Goal: Task Accomplishment & Management: Manage account settings

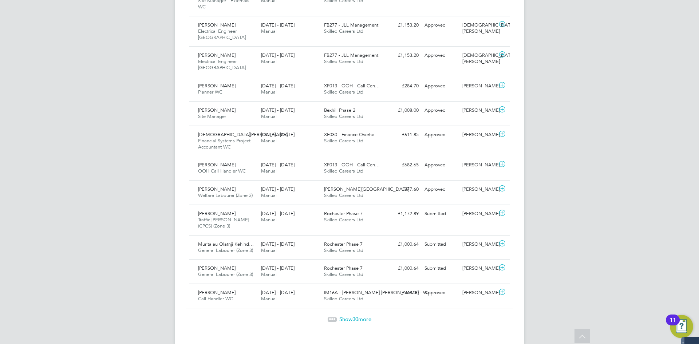
click at [353, 316] on span "30" at bounding box center [356, 319] width 6 height 7
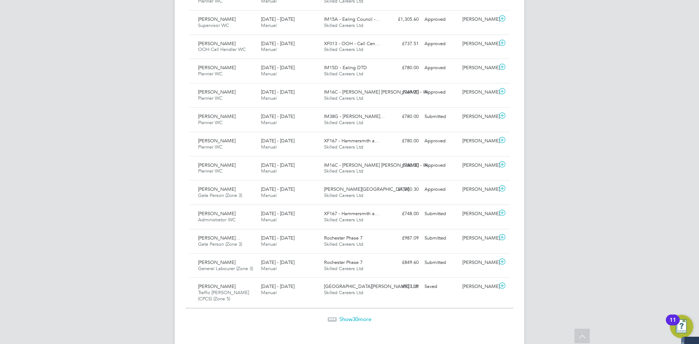
click at [362, 316] on span "Show 30 more" at bounding box center [355, 319] width 32 height 7
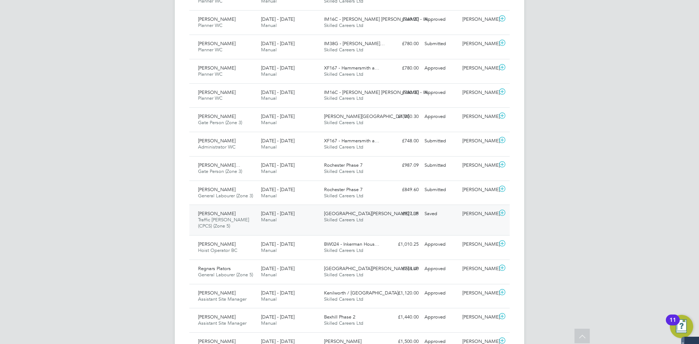
click at [229, 213] on div "Junaid Khan Traffic Marshall (CPCS) (Zone 5) 18 - 24 Aug 2025" at bounding box center [226, 220] width 63 height 24
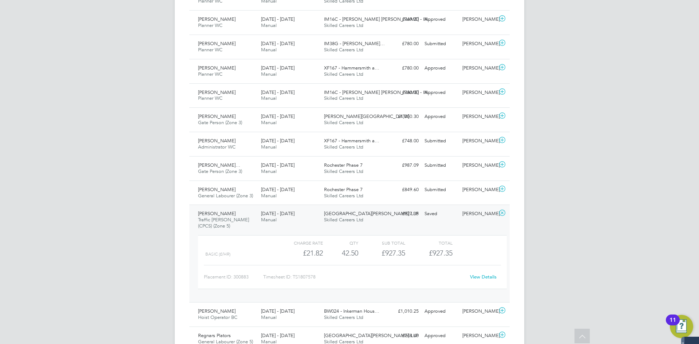
click at [494, 274] on link "View Details" at bounding box center [483, 277] width 27 height 6
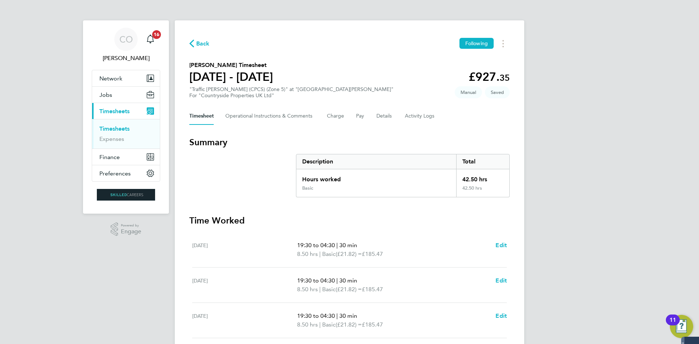
click at [497, 92] on span "Saved" at bounding box center [497, 92] width 25 height 12
click at [471, 92] on span "Manual" at bounding box center [468, 92] width 27 height 12
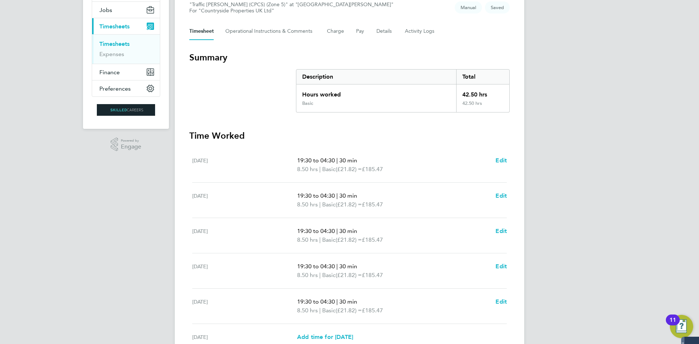
scroll to position [182, 0]
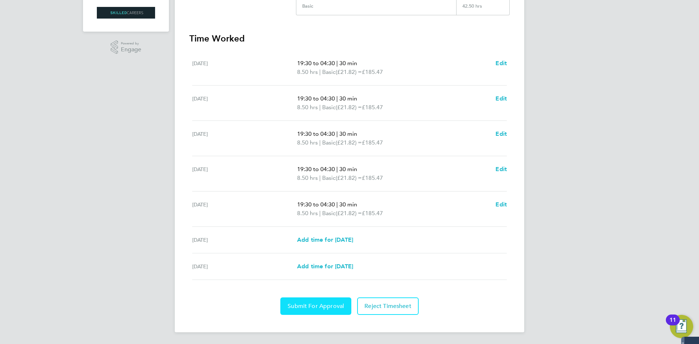
click at [323, 308] on span "Submit For Approval" at bounding box center [316, 306] width 56 height 7
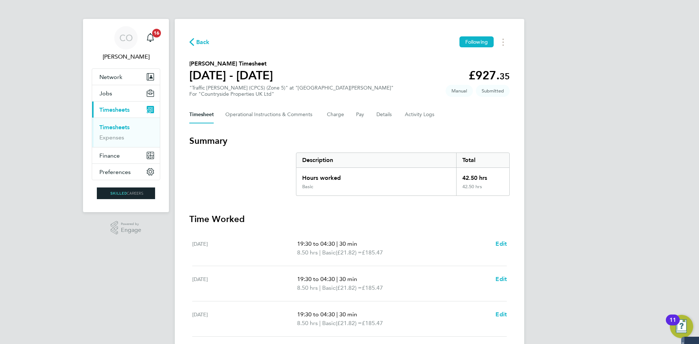
scroll to position [0, 0]
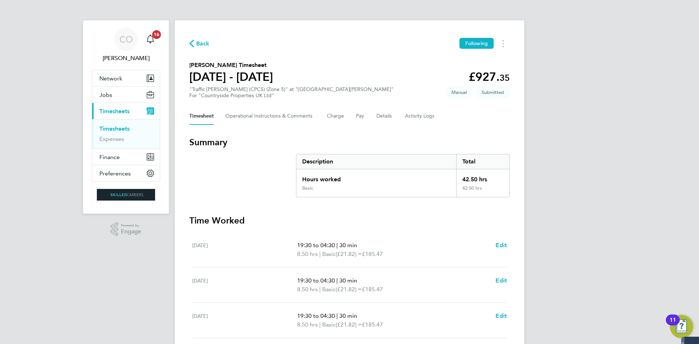
click at [114, 129] on link "Timesheets" at bounding box center [114, 128] width 30 height 7
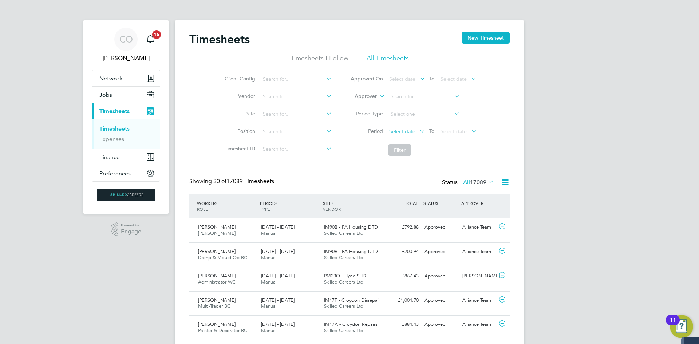
click at [414, 130] on span "Select date" at bounding box center [402, 131] width 26 height 7
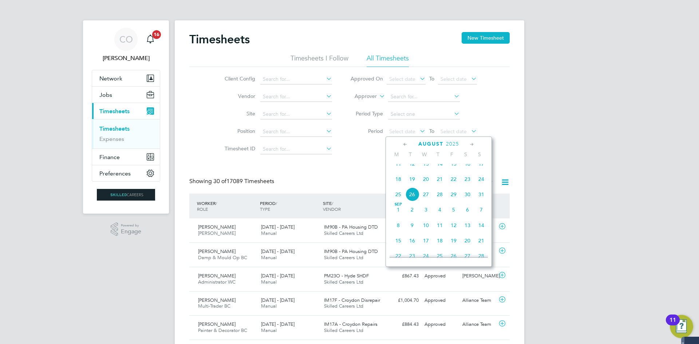
click at [399, 183] on span "18" at bounding box center [399, 179] width 14 height 14
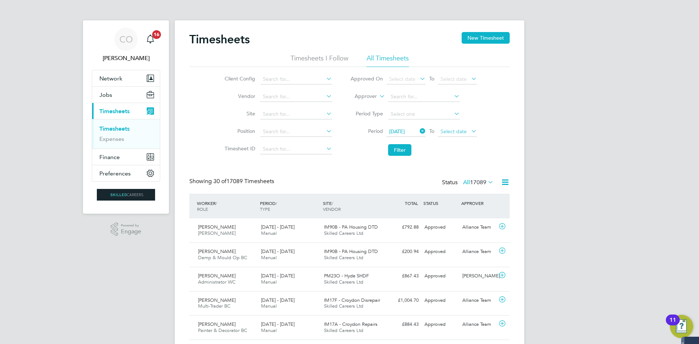
click at [446, 130] on span "Select date" at bounding box center [454, 131] width 26 height 7
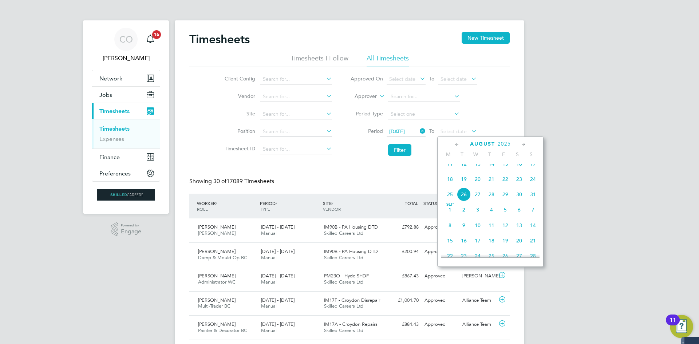
click at [534, 185] on span "24" at bounding box center [533, 179] width 14 height 14
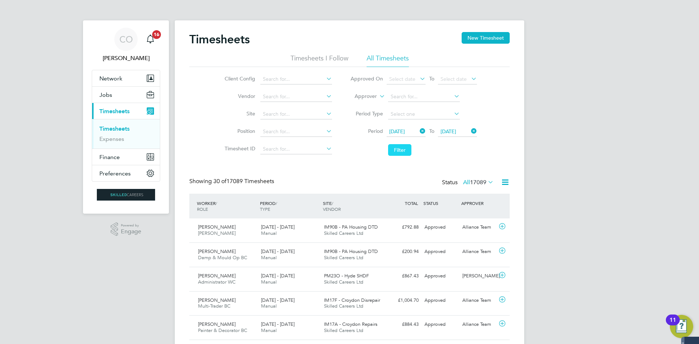
click at [400, 149] on button "Filter" at bounding box center [399, 150] width 23 height 12
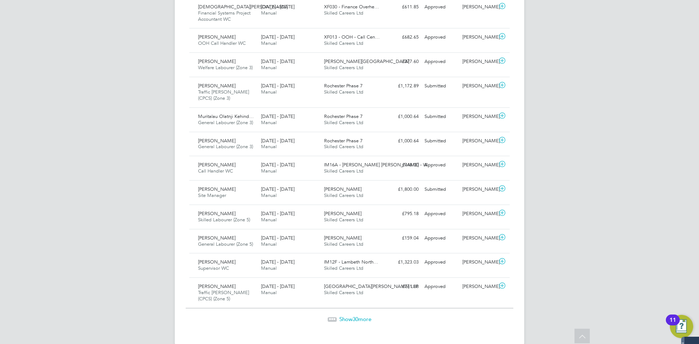
click at [345, 316] on span "Show 30 more" at bounding box center [355, 319] width 32 height 7
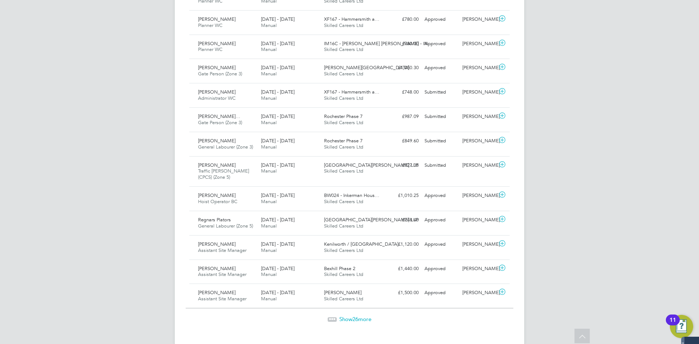
click at [348, 316] on span "Show 26 more" at bounding box center [355, 319] width 32 height 7
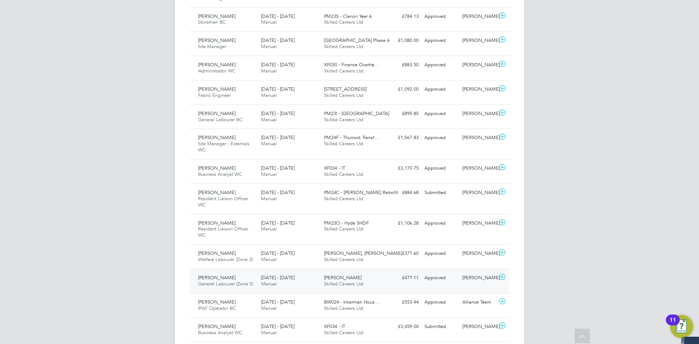
click at [215, 275] on div "Kahdel Henry General Labourer (Zone 5) 18 - 24 Aug 2025" at bounding box center [226, 281] width 63 height 18
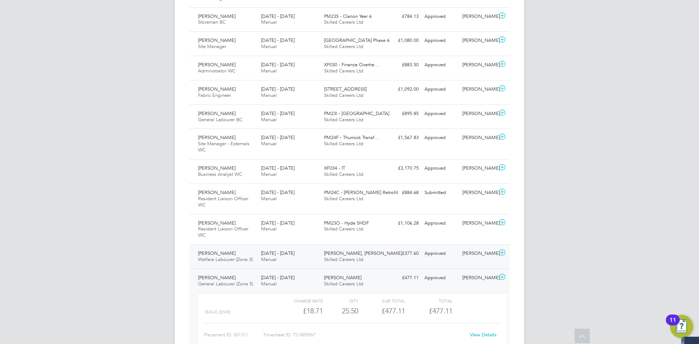
click at [221, 250] on span "Jayne Barrett" at bounding box center [217, 253] width 38 height 6
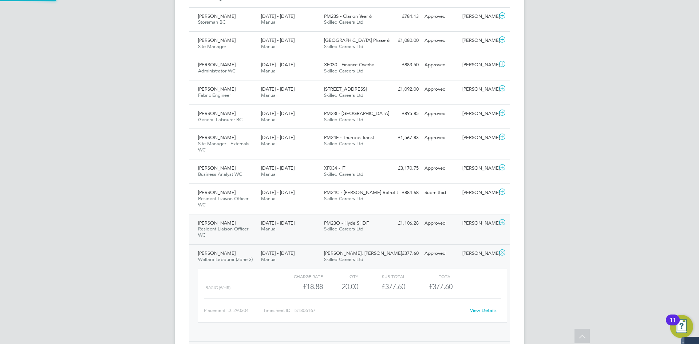
click at [217, 226] on span "Resident Liaison Officer WC" at bounding box center [223, 232] width 50 height 12
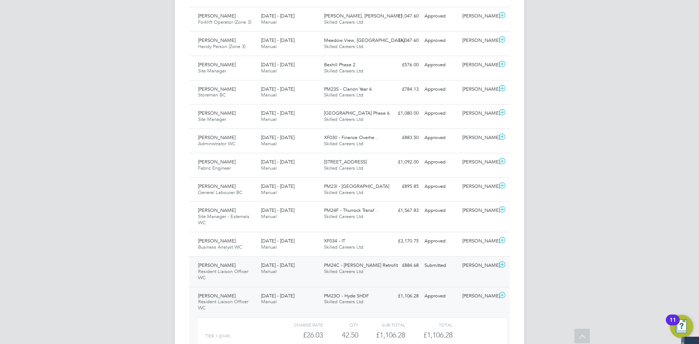
click at [215, 260] on div "Ivandre Sardinha Resident Liaison Officer WC 16 - 22 Aug 2025" at bounding box center [226, 272] width 63 height 24
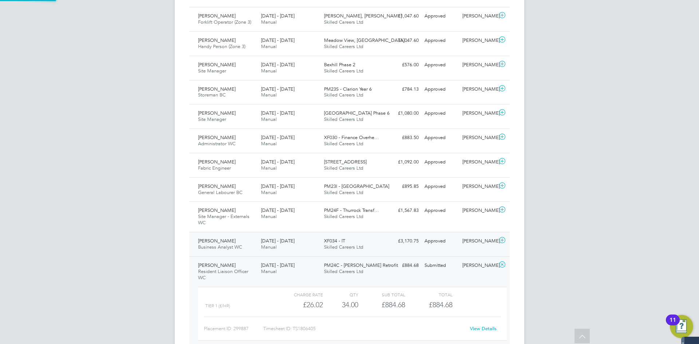
click at [214, 232] on div "Deji Agboade Business Analyst WC 16 - 22 Aug 2025 16 - 22 Aug 2025 Manual XF034…" at bounding box center [349, 244] width 321 height 24
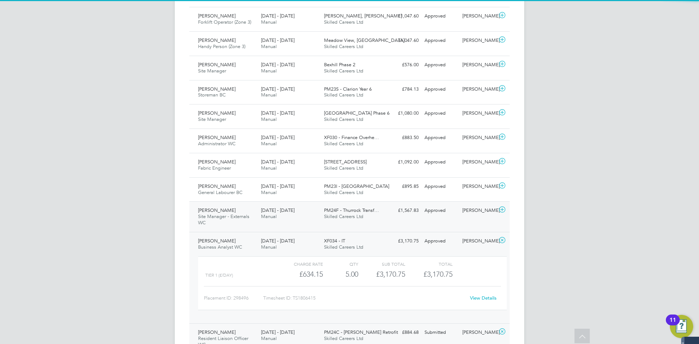
click at [219, 211] on div "Regimantas Zaborskas Site Manager - Externals WC 16 - 22 Aug 2025" at bounding box center [226, 217] width 63 height 24
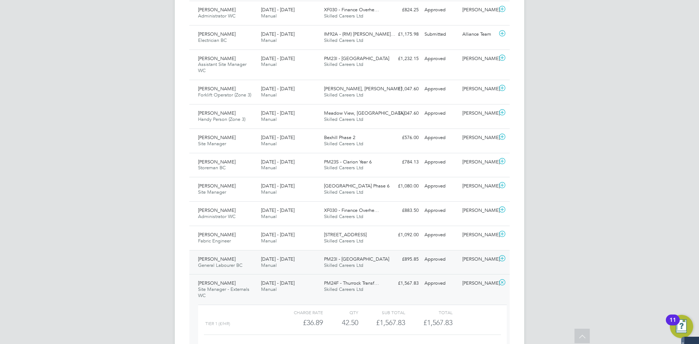
click at [221, 256] on span "Thomas Ellis" at bounding box center [217, 259] width 38 height 6
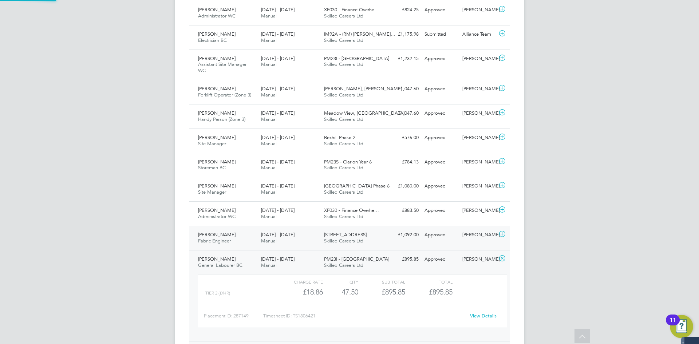
click at [224, 229] on div "Eleftherios Rozakis Fabric Engineer 16 - 22 Aug 2025" at bounding box center [226, 238] width 63 height 18
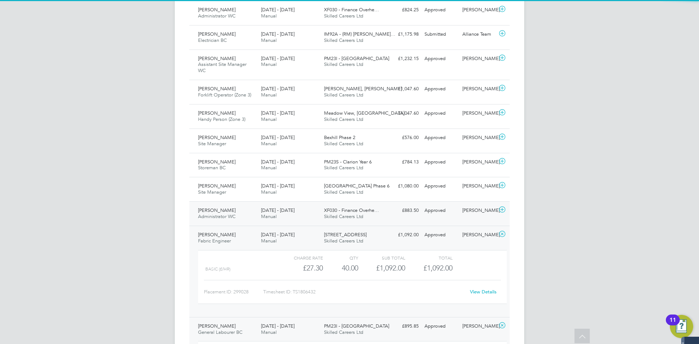
click at [227, 207] on span "Surinder Kallah" at bounding box center [217, 210] width 38 height 6
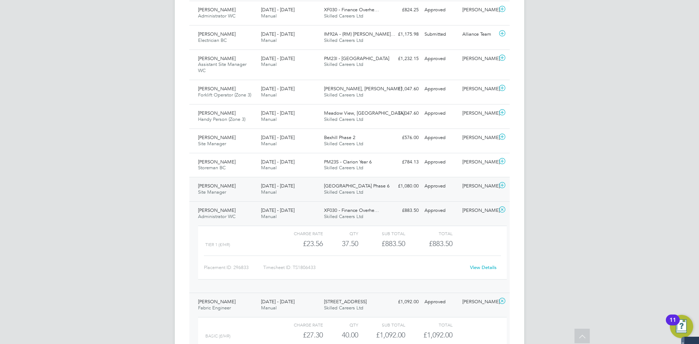
click at [221, 189] on span "Site Manager" at bounding box center [212, 192] width 28 height 6
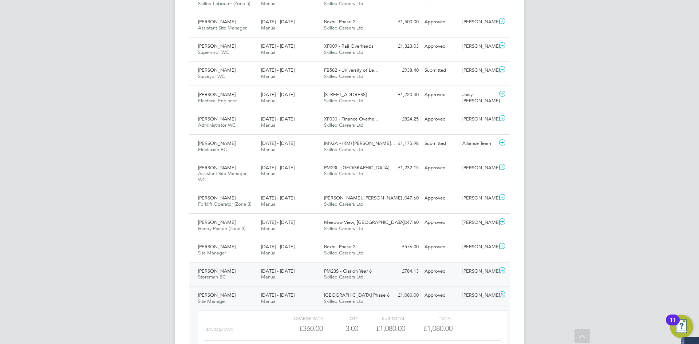
click at [215, 266] on div "Jake Hanson Storeman BC 16 - 22 Aug 2025" at bounding box center [226, 275] width 63 height 18
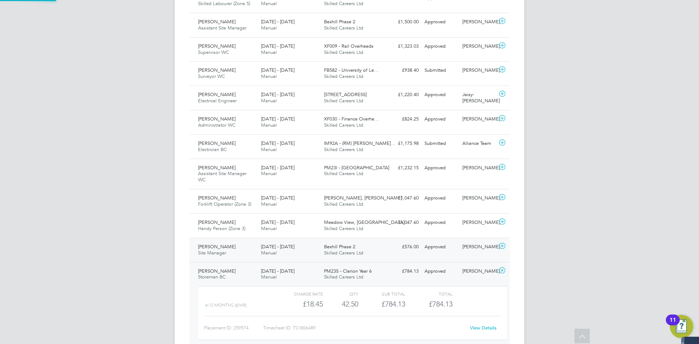
click at [215, 244] on span "Shaun Pelling" at bounding box center [217, 247] width 38 height 6
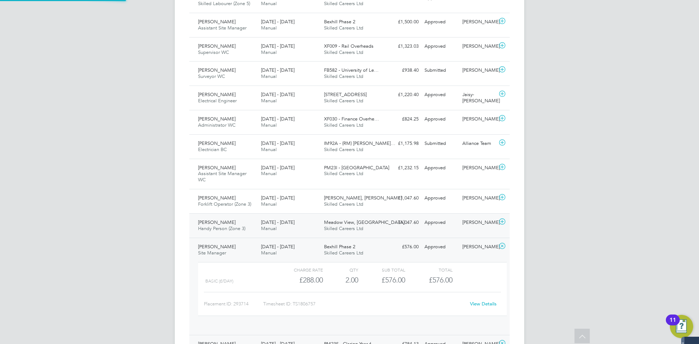
click at [212, 219] on span "Andrew Whitsey" at bounding box center [217, 222] width 38 height 6
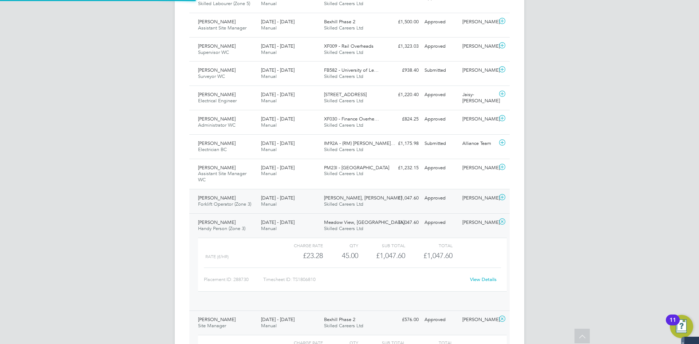
click at [210, 195] on span "Robert Dawson" at bounding box center [217, 198] width 38 height 6
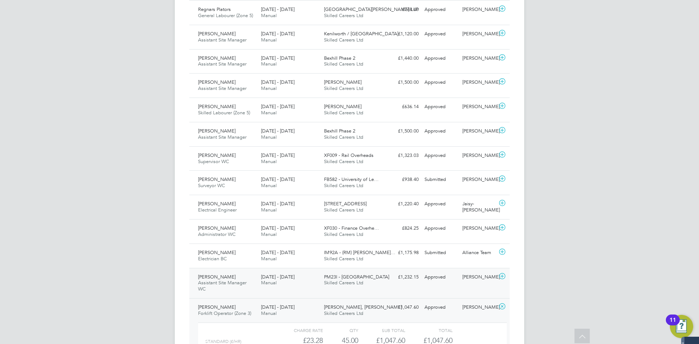
click at [217, 274] on span "Martyn Watkins" at bounding box center [217, 277] width 38 height 6
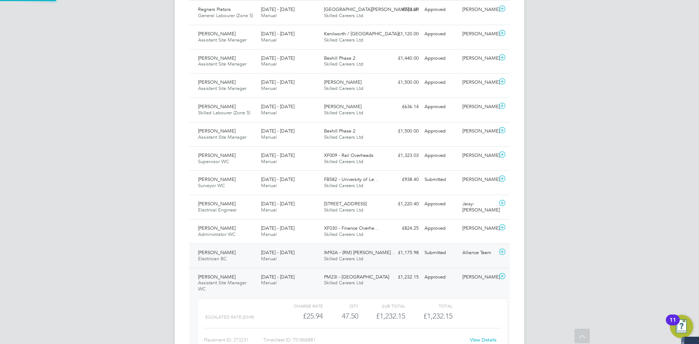
click at [219, 256] on span "Electrician BC" at bounding box center [212, 259] width 29 height 6
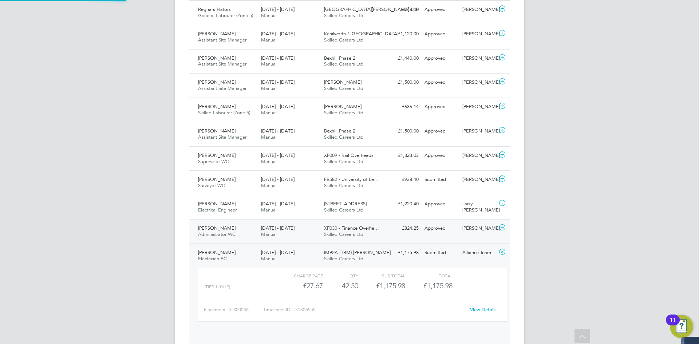
click at [218, 227] on div "Bimarsha Gnawali Administrator WC 16 - 22 Aug 2025" at bounding box center [226, 232] width 63 height 18
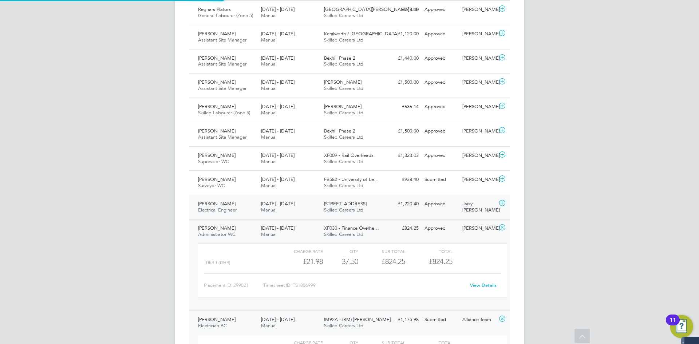
click at [217, 203] on div "Gerard Ward Electrical Engineer 16 - 22 Aug 2025" at bounding box center [226, 207] width 63 height 18
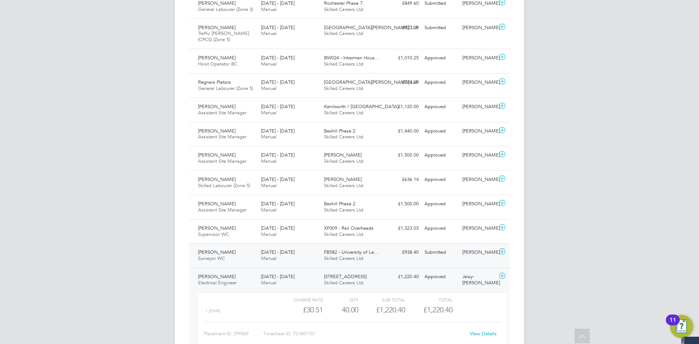
click at [215, 249] on span "Tak Cheung Wong" at bounding box center [217, 252] width 38 height 6
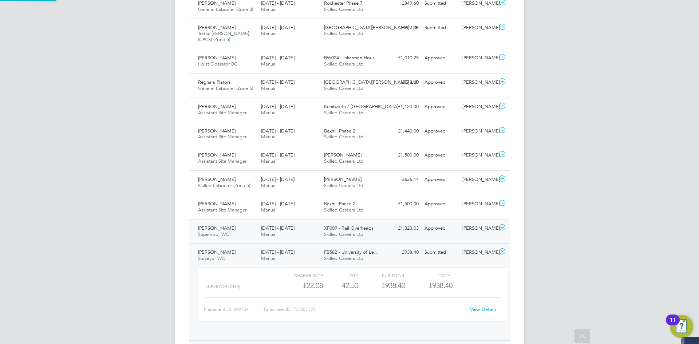
click at [215, 231] on span "Supervisor WC" at bounding box center [213, 234] width 31 height 6
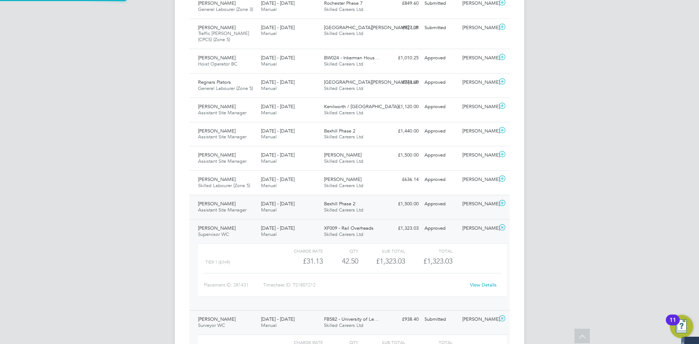
click at [217, 207] on span "Assistant Site Manager" at bounding box center [222, 210] width 48 height 6
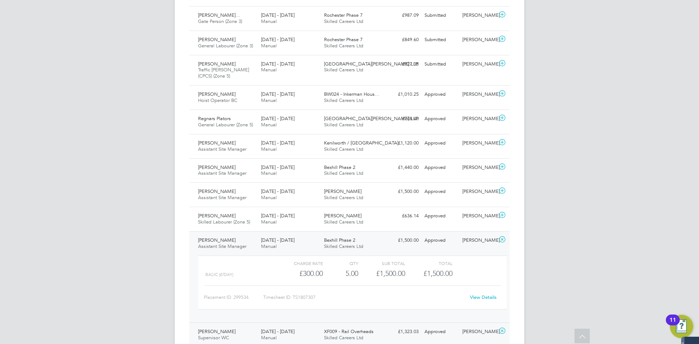
click at [215, 210] on div "Cara Jayes Skilled Labourer (Zone 5) 18 - 24 Aug 2025" at bounding box center [226, 219] width 63 height 18
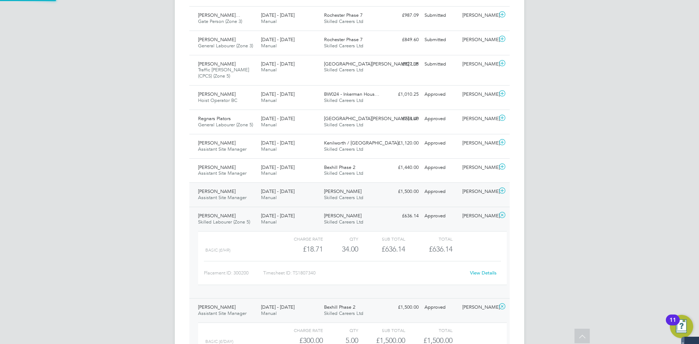
click at [215, 194] on span "Assistant Site Manager" at bounding box center [222, 197] width 48 height 6
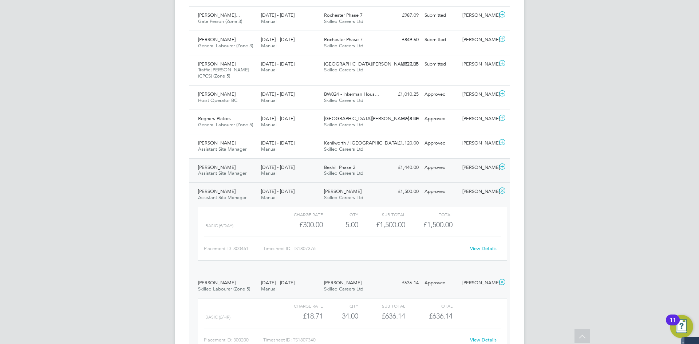
click at [214, 170] on span "Assistant Site Manager" at bounding box center [222, 173] width 48 height 6
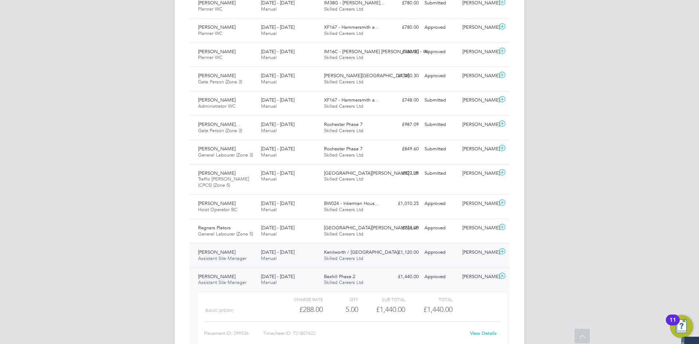
click at [215, 247] on div "Jack Darley Assistant Site Manager 18 - 24 Aug 2025" at bounding box center [226, 256] width 63 height 18
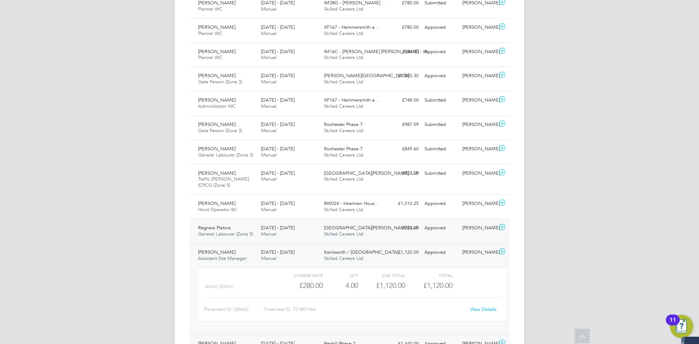
click at [216, 231] on span "General Labourer (Zone 5)" at bounding box center [225, 234] width 55 height 6
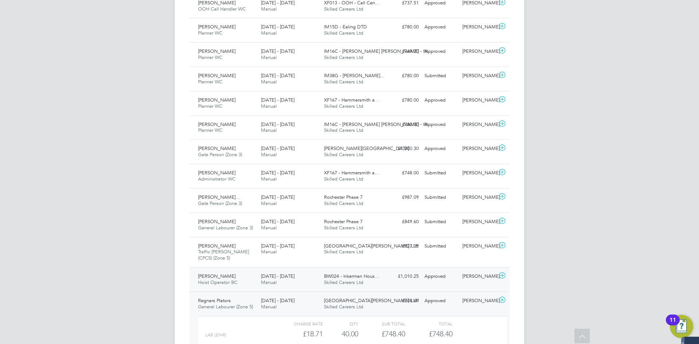
click at [217, 271] on div "Demi Gill Hoist Operator BC 16 - 22 Aug 2025" at bounding box center [226, 280] width 63 height 18
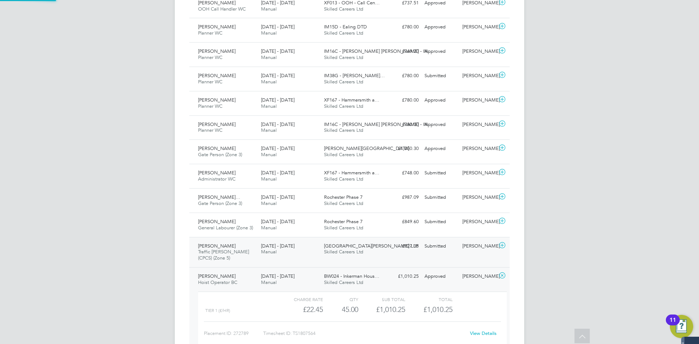
click at [217, 249] on span "Traffic Marshall (CPCS) (Zone 5)" at bounding box center [223, 255] width 51 height 12
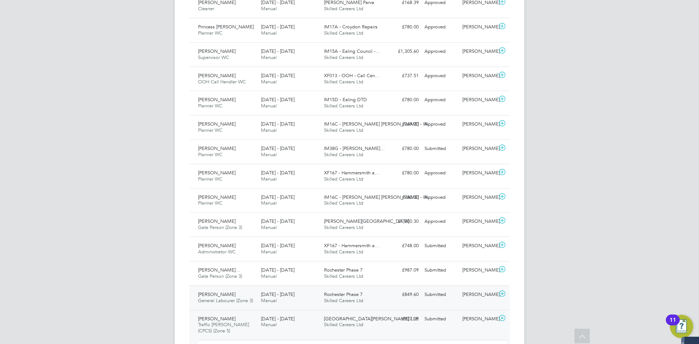
click at [224, 291] on span "Tomas Vaznys" at bounding box center [217, 294] width 38 height 6
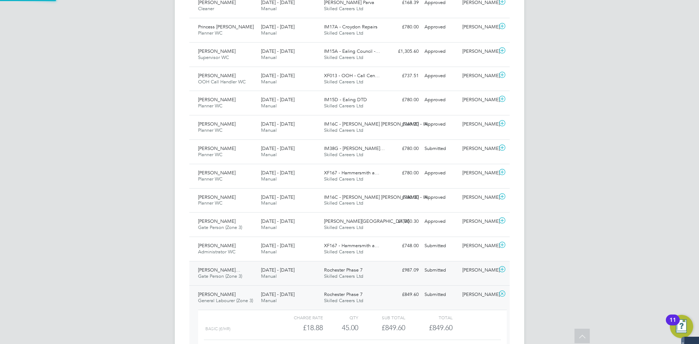
click at [224, 267] on span "Newton Barbosa De Oli…" at bounding box center [219, 270] width 42 height 6
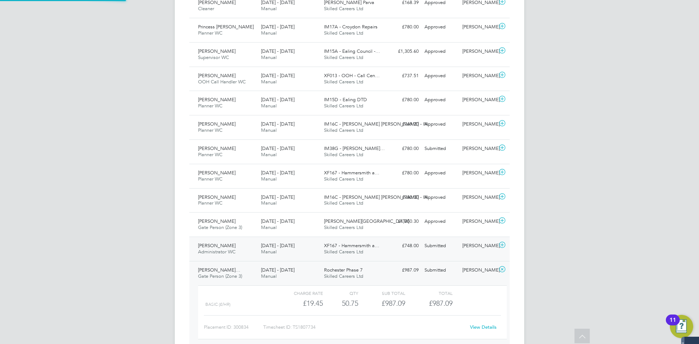
click at [223, 243] on span "Tashana Smith" at bounding box center [217, 246] width 38 height 6
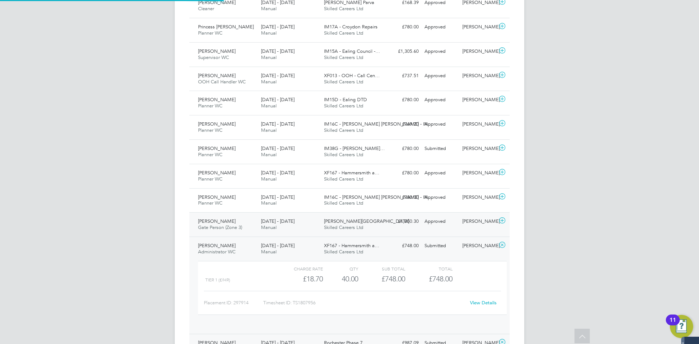
click at [219, 224] on span "Gate Person (Zone 3)" at bounding box center [220, 227] width 44 height 6
click at [212, 192] on div "Maria Labrador Planner WC 16 - 22 Aug 2025" at bounding box center [226, 201] width 63 height 18
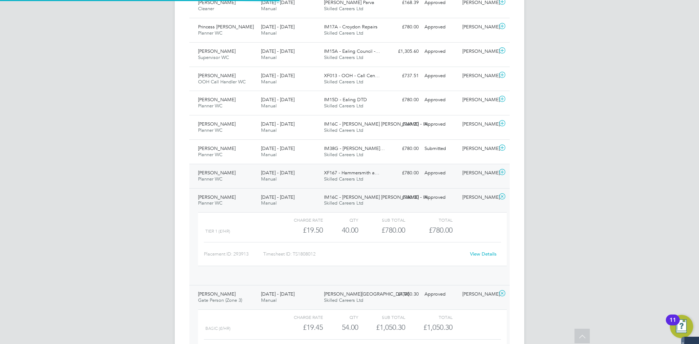
click at [212, 170] on span "Oliver Middleton" at bounding box center [217, 173] width 38 height 6
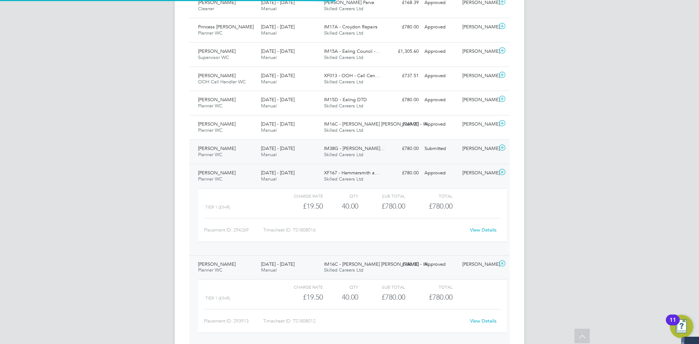
click at [212, 152] on span "Planner WC" at bounding box center [210, 155] width 24 height 6
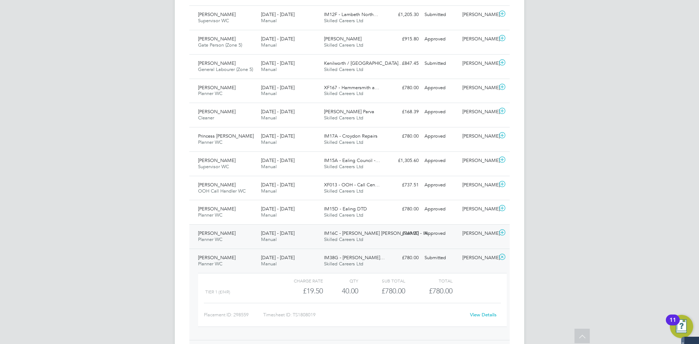
click at [218, 236] on span "Planner WC" at bounding box center [210, 239] width 24 height 6
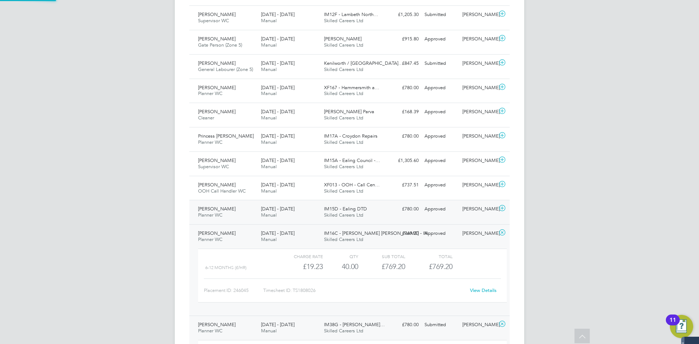
click at [218, 212] on span "Planner WC" at bounding box center [210, 215] width 24 height 6
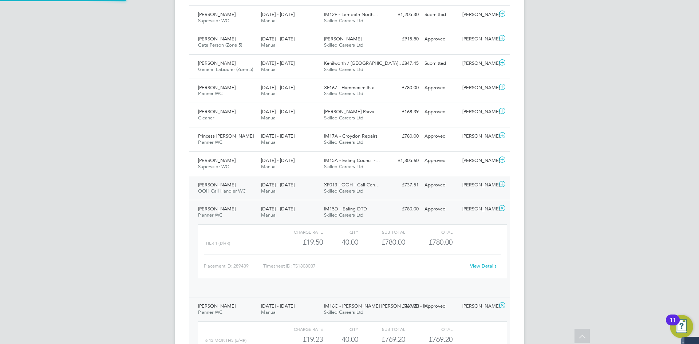
click at [215, 188] on span "OOH Call Handler WC" at bounding box center [222, 191] width 48 height 6
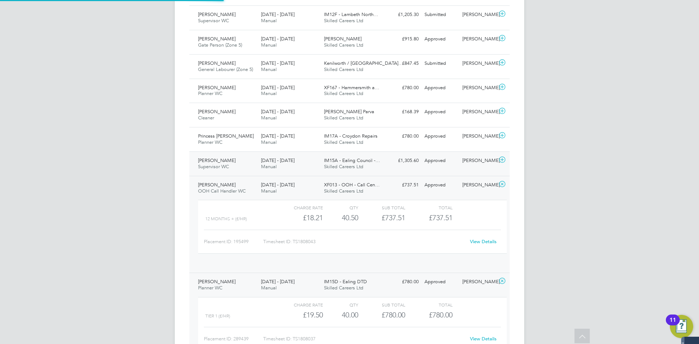
click at [210, 164] on span "Supervisor WC" at bounding box center [213, 167] width 31 height 6
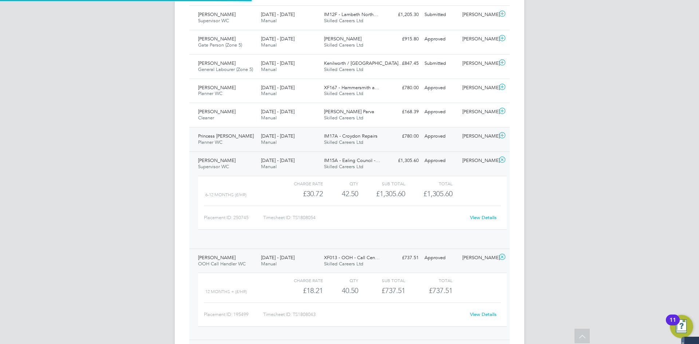
click at [210, 139] on span "Planner WC" at bounding box center [210, 142] width 24 height 6
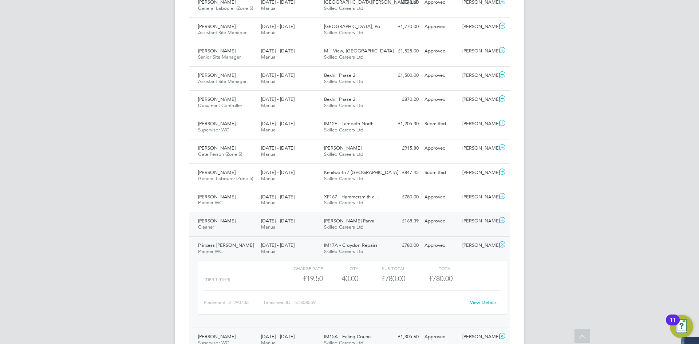
click at [221, 219] on div "Linda Morris Cleaner 18 - 24 Aug 2025" at bounding box center [226, 224] width 63 height 18
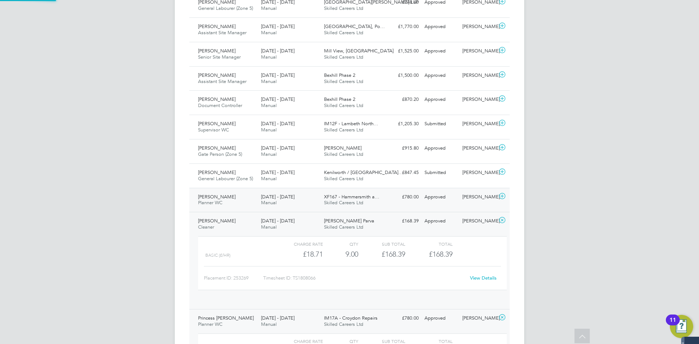
click at [221, 194] on span "Mark Mulgrave" at bounding box center [217, 197] width 38 height 6
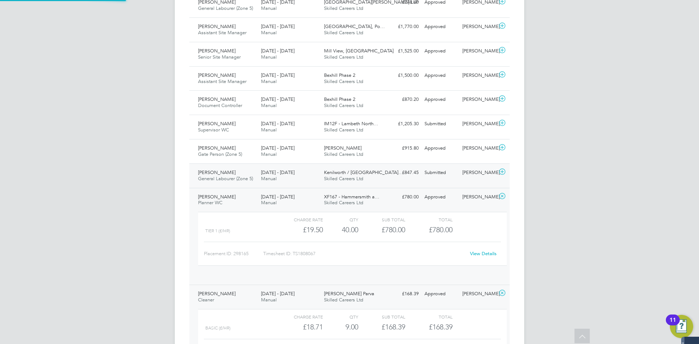
click at [221, 169] on span "Amandeep Singh" at bounding box center [217, 172] width 38 height 6
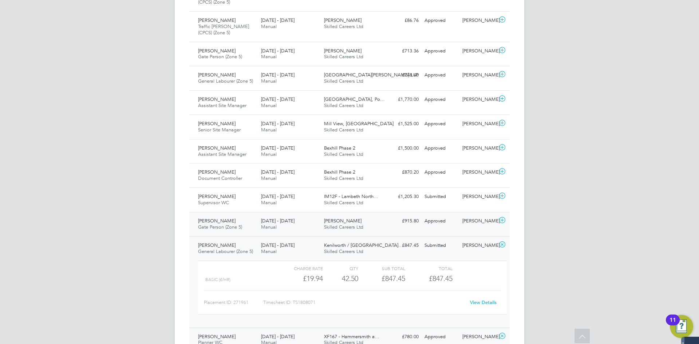
click at [223, 218] on span "Neil Hakesley" at bounding box center [217, 221] width 38 height 6
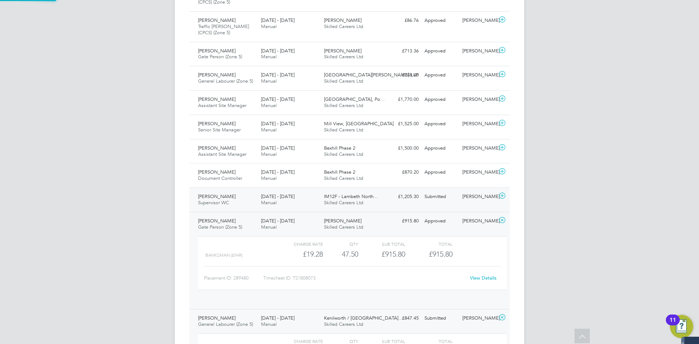
click at [219, 193] on span "Lee Downing" at bounding box center [217, 196] width 38 height 6
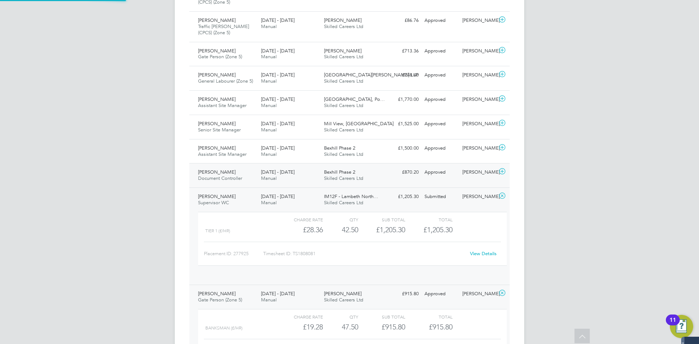
drag, startPoint x: 214, startPoint y: 160, endPoint x: 213, endPoint y: 156, distance: 4.0
click at [214, 169] on span "Joe Dufaur" at bounding box center [217, 172] width 38 height 6
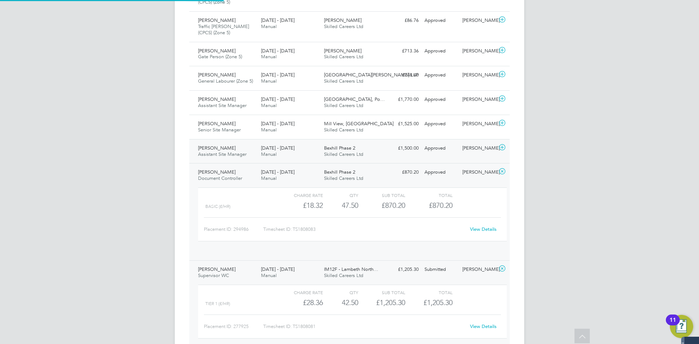
click at [213, 151] on span "Assistant Site Manager" at bounding box center [222, 154] width 48 height 6
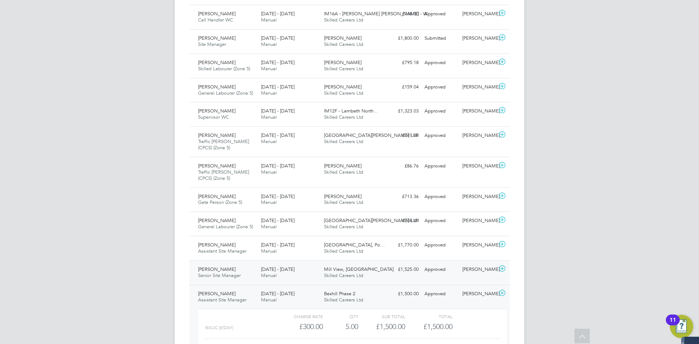
click at [222, 266] on span "Nikolay Petrov" at bounding box center [217, 269] width 38 height 6
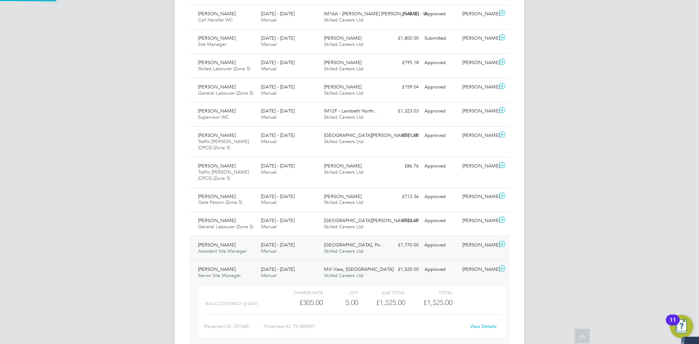
click at [220, 245] on div "Adam Wright Assistant Site Manager 18 - 24 Aug 2025" at bounding box center [226, 248] width 63 height 18
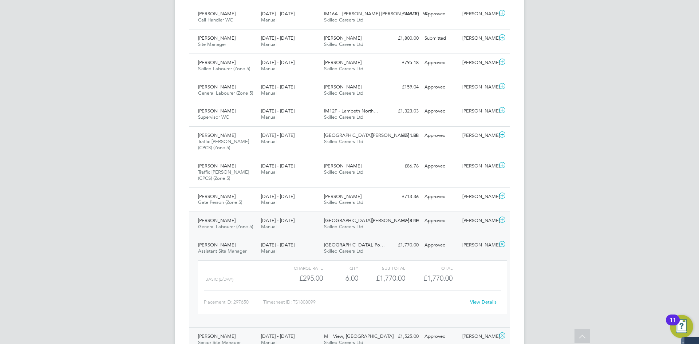
click at [219, 217] on span "Declan Murphy" at bounding box center [217, 220] width 38 height 6
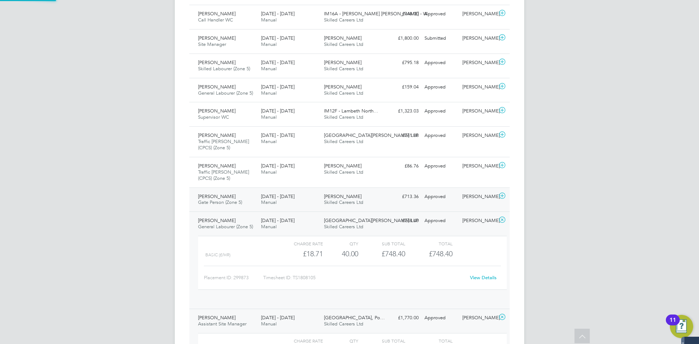
click at [215, 199] on span "Gate Person (Zone 5)" at bounding box center [220, 202] width 44 height 6
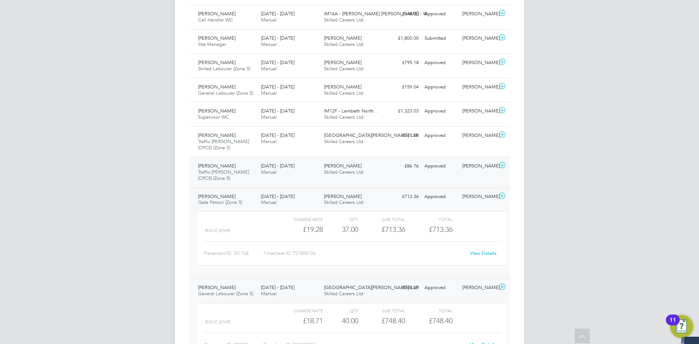
click at [214, 170] on div "Radoslaw Mamcarz Traffic Marshall (CPCS) (Zone 5) 18 - 24 Aug 2025" at bounding box center [226, 172] width 63 height 24
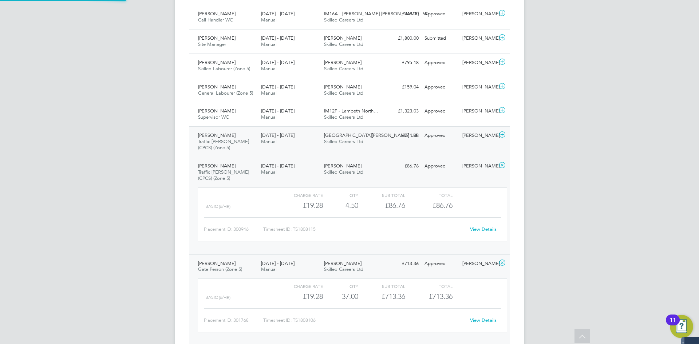
click at [216, 138] on span "Traffic Marshall (CPCS) (Zone 5)" at bounding box center [223, 144] width 51 height 12
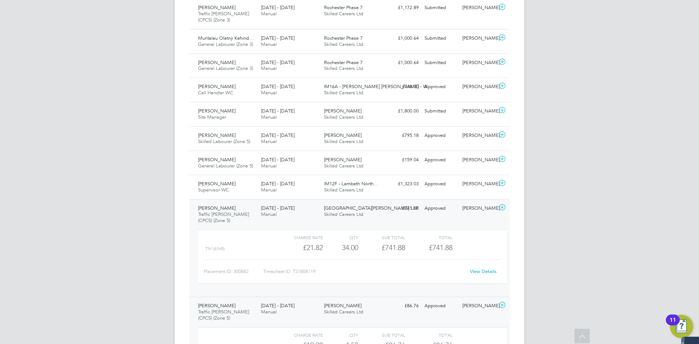
click at [216, 205] on span "James Nunney" at bounding box center [217, 208] width 38 height 6
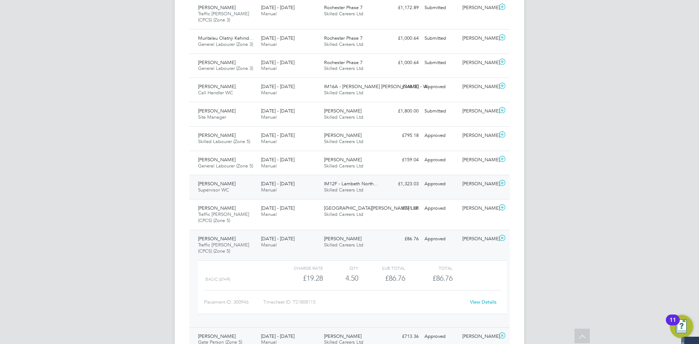
click at [216, 187] on span "Supervisor WC" at bounding box center [213, 190] width 31 height 6
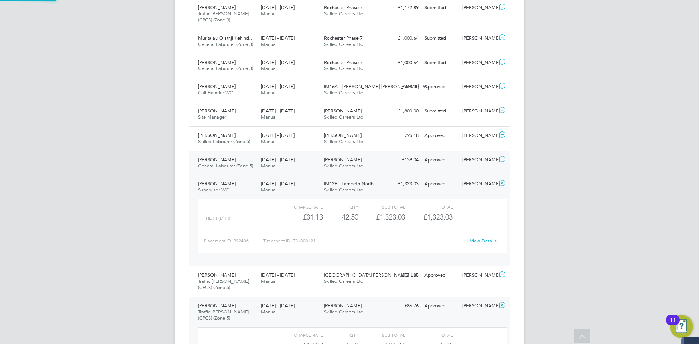
click at [213, 163] on span "General Labourer (Zone 5)" at bounding box center [225, 166] width 55 height 6
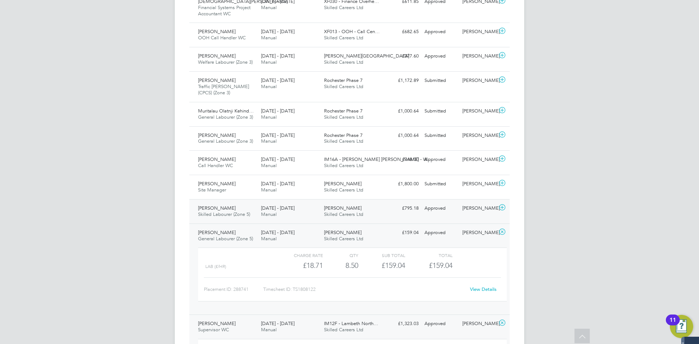
click at [212, 205] on span "Alin Popescu" at bounding box center [217, 208] width 38 height 6
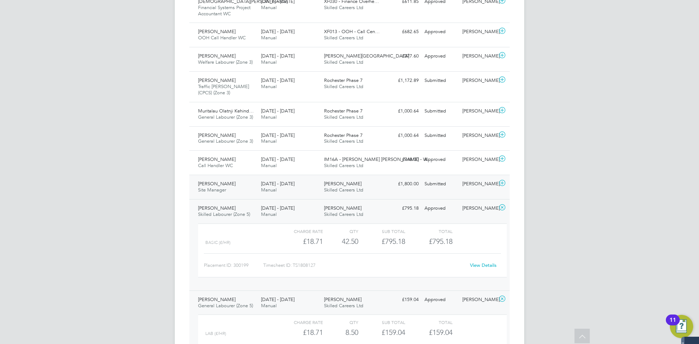
click at [215, 181] on span "Derek Ross" at bounding box center [217, 184] width 38 height 6
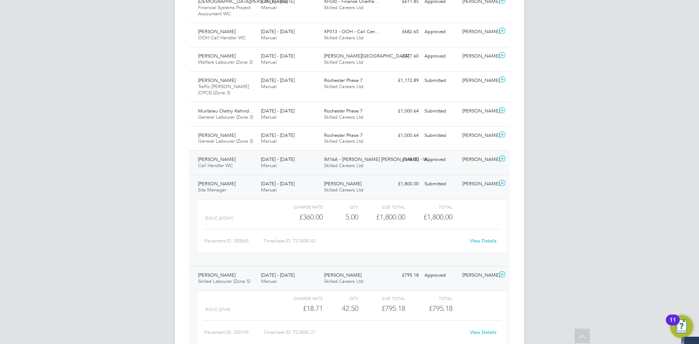
click at [215, 162] on span "Call Handler WC" at bounding box center [215, 165] width 35 height 6
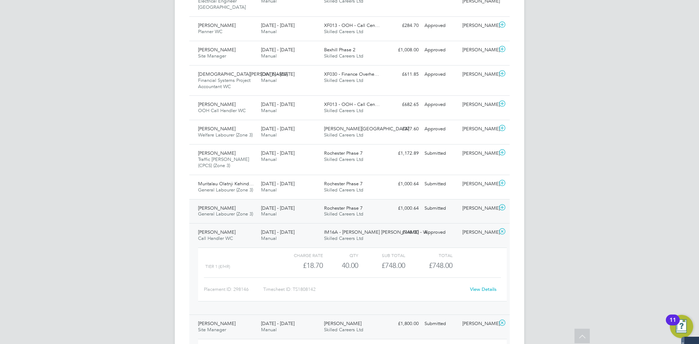
click at [213, 211] on span "General Labourer (Zone 3)" at bounding box center [225, 214] width 55 height 6
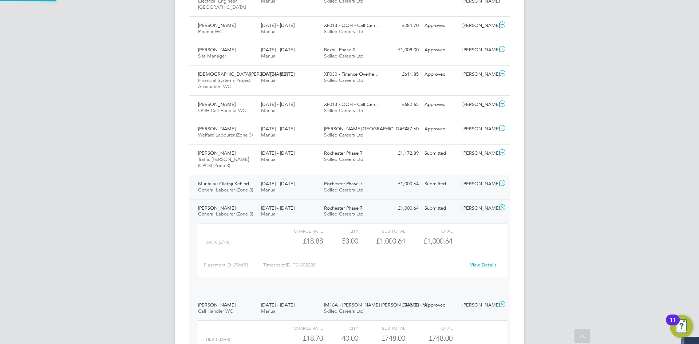
click at [213, 187] on span "General Labourer (Zone 3)" at bounding box center [225, 190] width 55 height 6
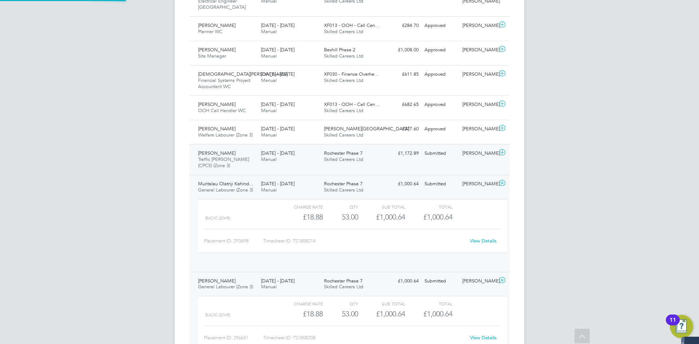
click at [212, 156] on span "Traffic Marshall (CPCS) (Zone 3)" at bounding box center [223, 162] width 51 height 12
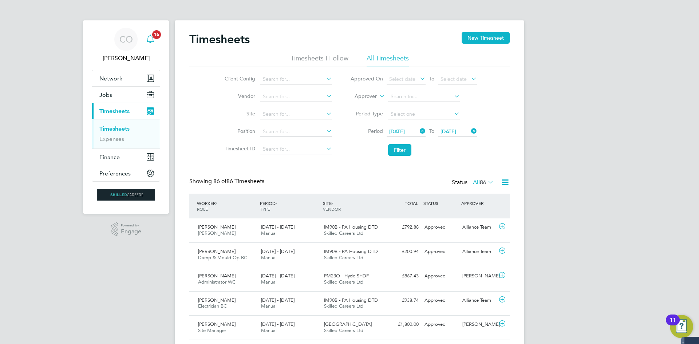
click at [154, 38] on span "16" at bounding box center [156, 34] width 9 height 9
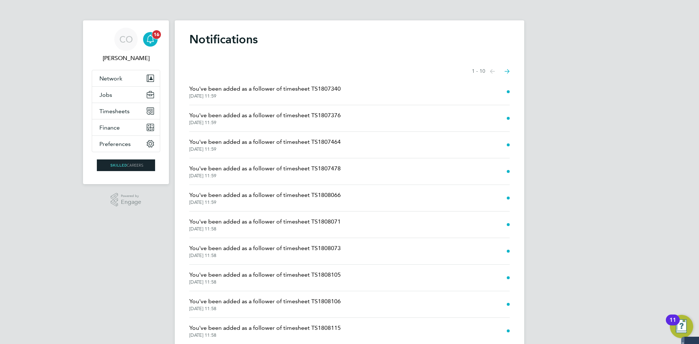
click at [151, 45] on div "Main navigation" at bounding box center [150, 39] width 15 height 15
